Goal: Find specific page/section: Find specific page/section

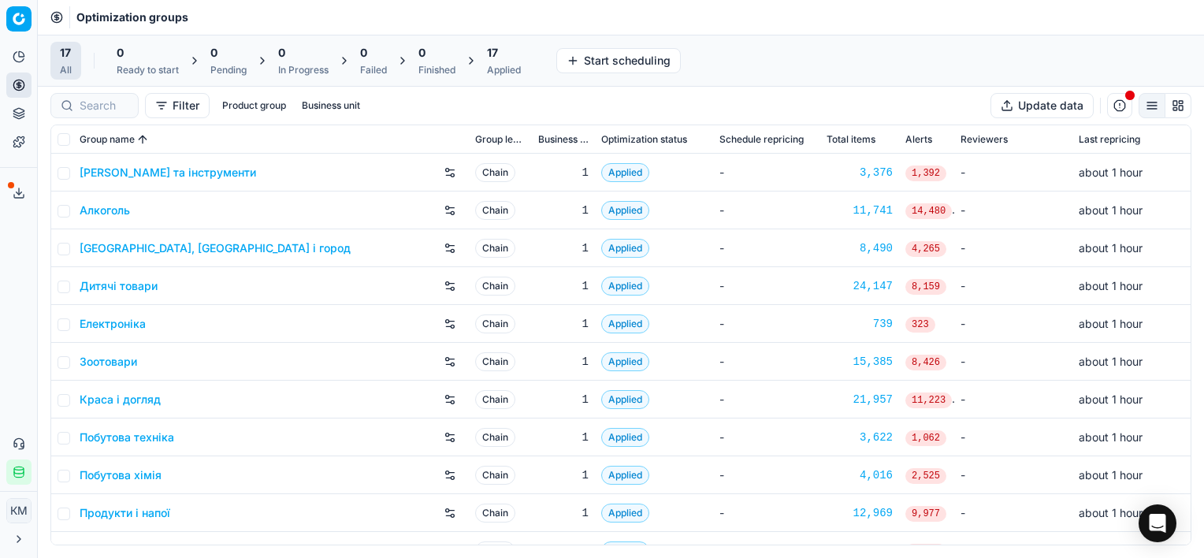
click at [88, 366] on link "Зоотовари" at bounding box center [109, 362] width 58 height 16
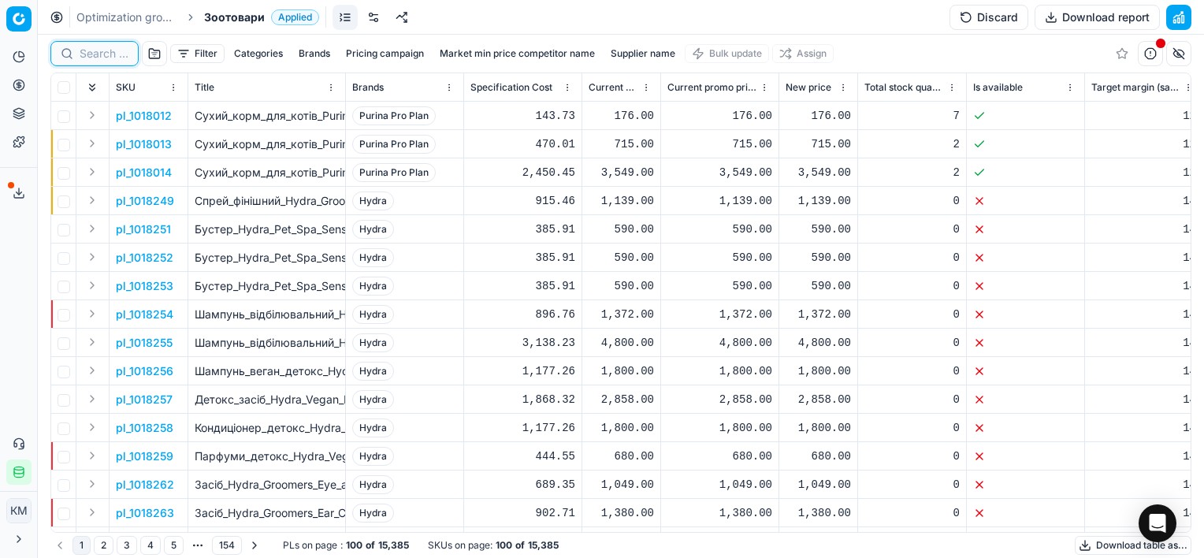
click at [109, 57] on input at bounding box center [104, 54] width 49 height 16
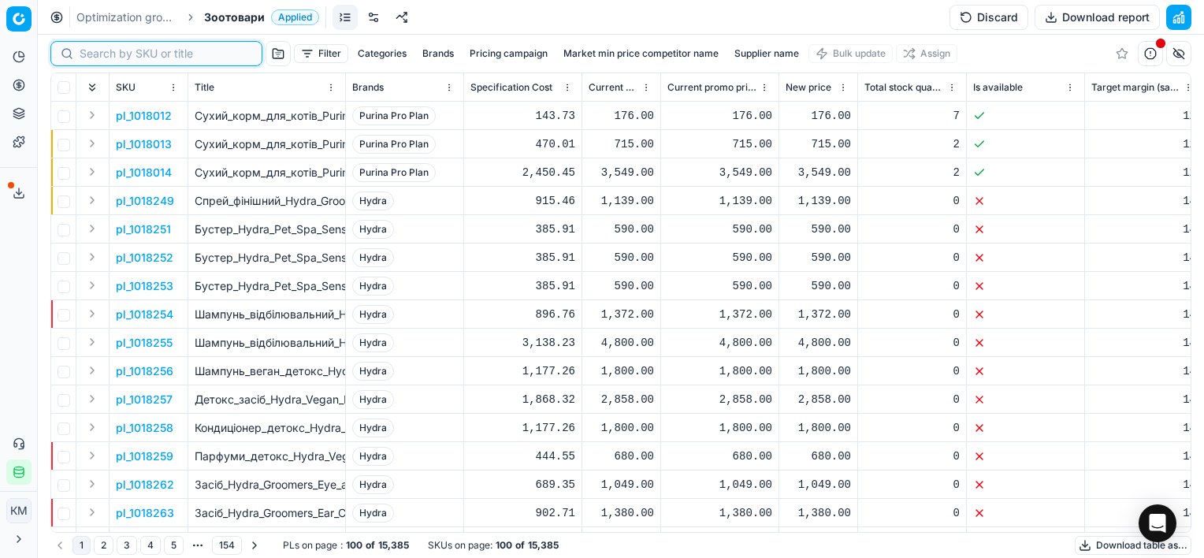
paste input "474853"
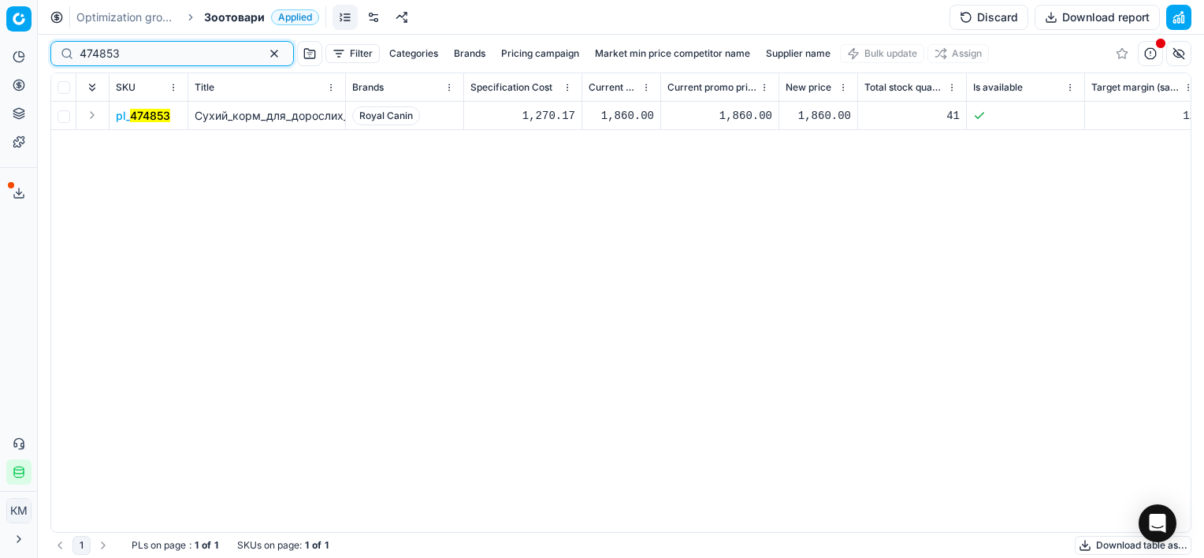
type input "474853"
click at [144, 126] on td "pl_ 474853" at bounding box center [148, 116] width 79 height 28
click at [147, 117] on mark "474853" at bounding box center [150, 115] width 40 height 13
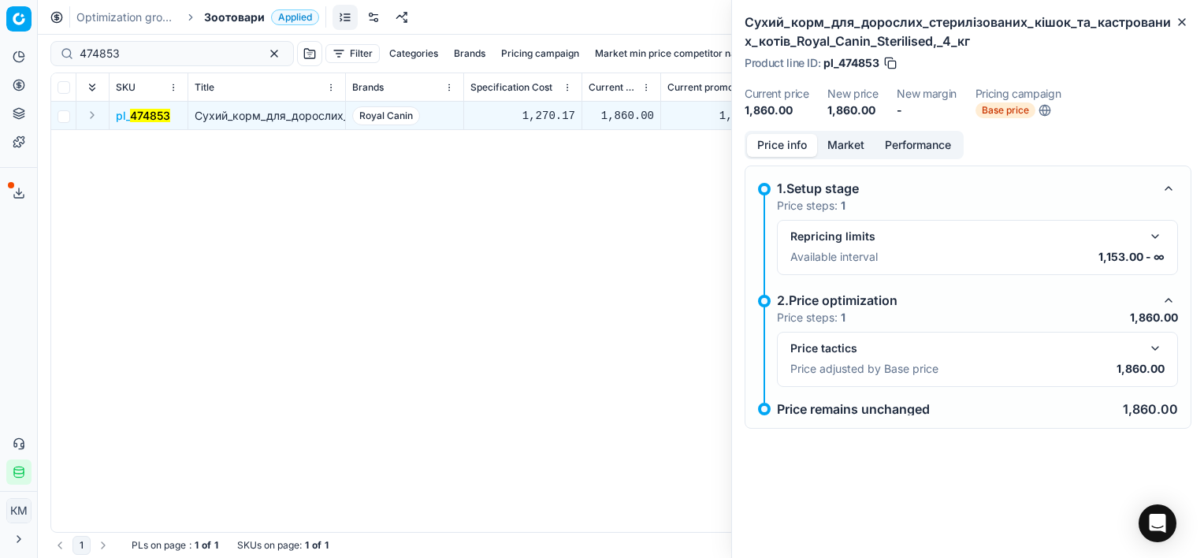
click at [1159, 346] on button "button" at bounding box center [1154, 348] width 19 height 19
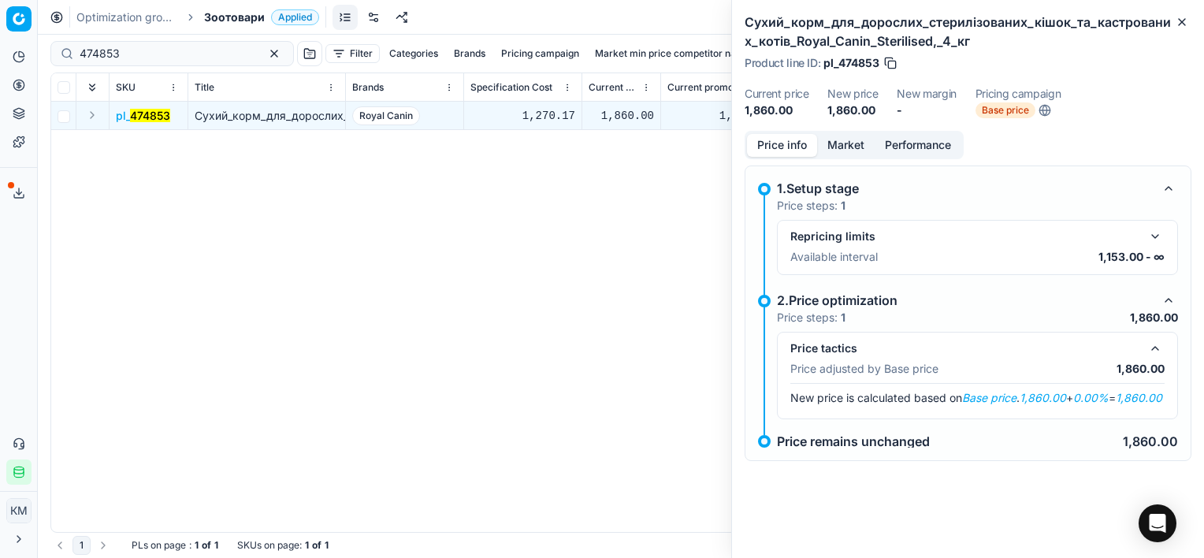
click at [1153, 246] on div "Repricing limits Available interval 1,153.00 - ∞" at bounding box center [977, 247] width 374 height 41
click at [1156, 239] on button "button" at bounding box center [1154, 236] width 19 height 19
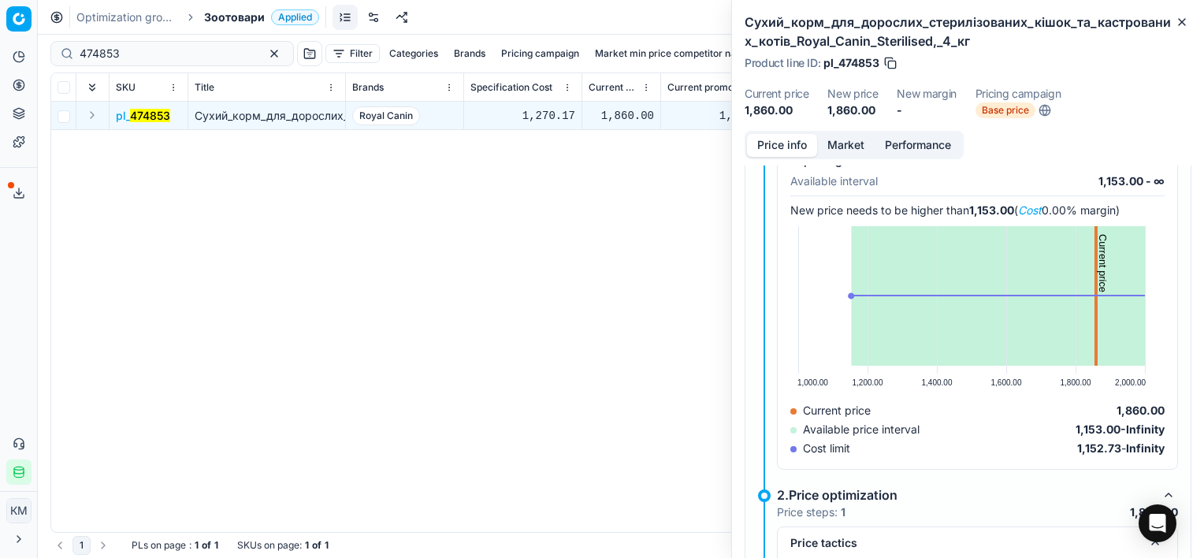
scroll to position [225, 0]
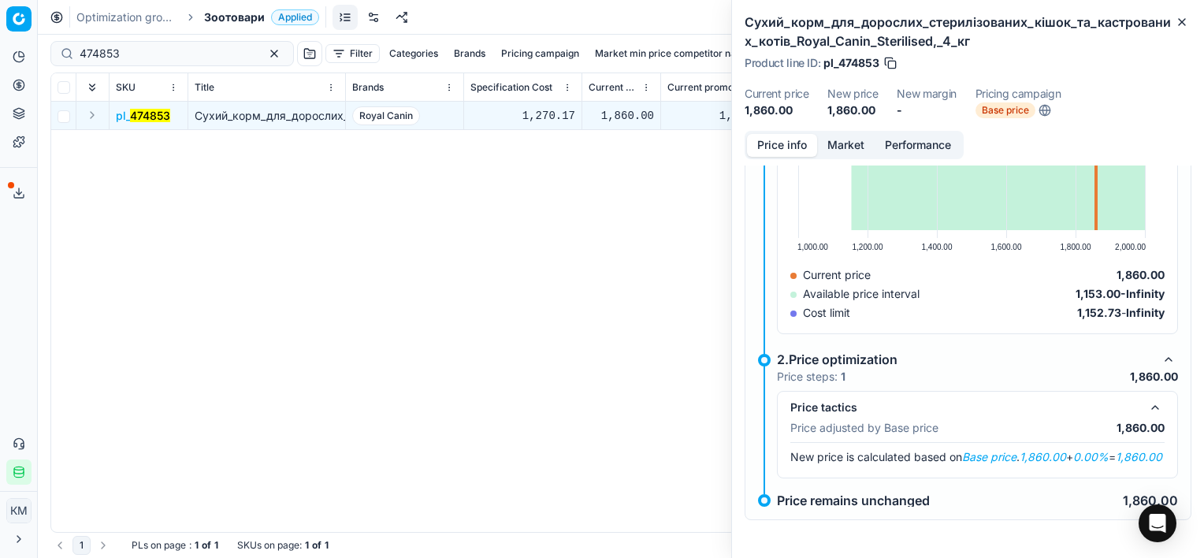
drag, startPoint x: 444, startPoint y: 532, endPoint x: 471, endPoint y: 529, distance: 27.0
click at [471, 529] on div "SKU Title Brands Specification Cost Current price Current promo price New price…" at bounding box center [620, 302] width 1141 height 460
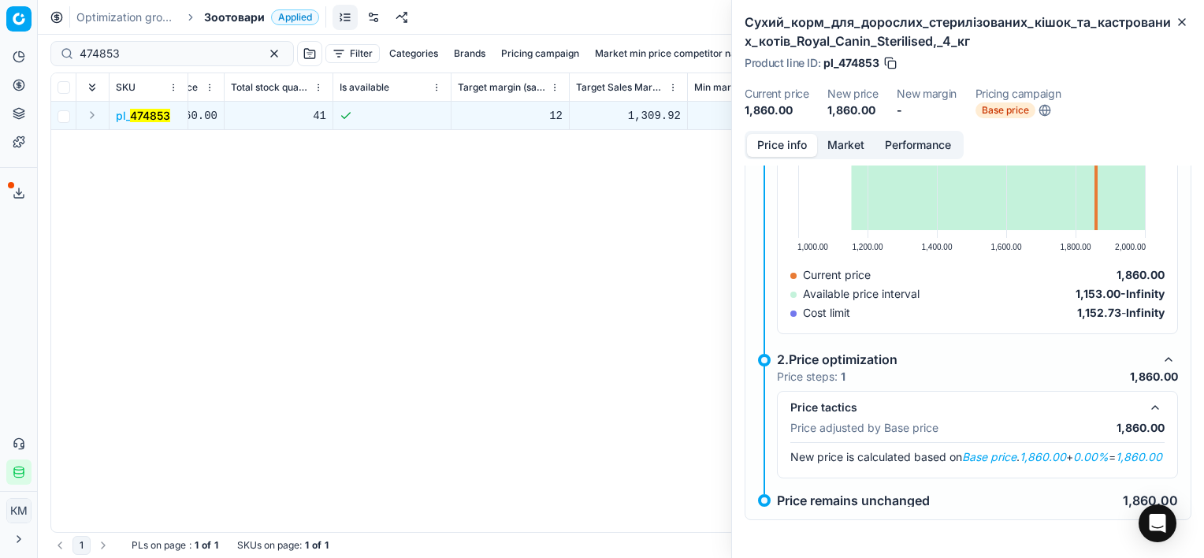
scroll to position [0, 0]
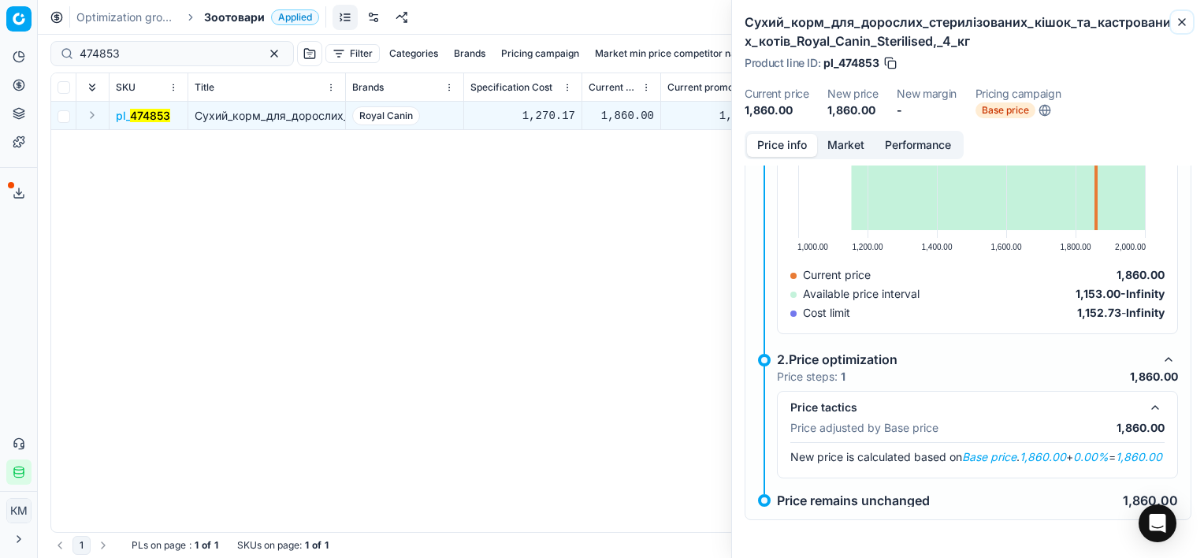
click at [1185, 22] on icon "button" at bounding box center [1181, 22] width 13 height 13
